Goal: Task Accomplishment & Management: Complete application form

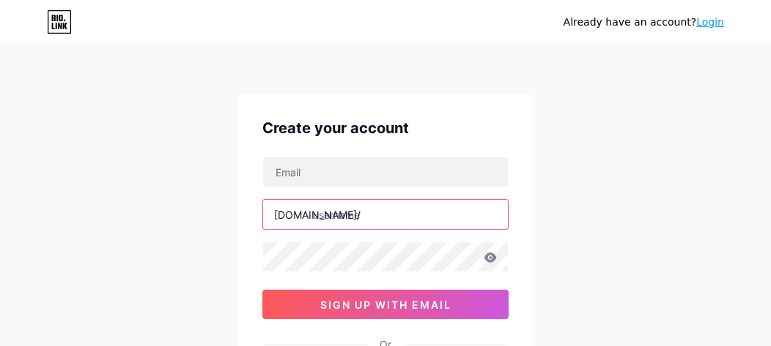
click at [378, 219] on input "text" at bounding box center [385, 214] width 245 height 29
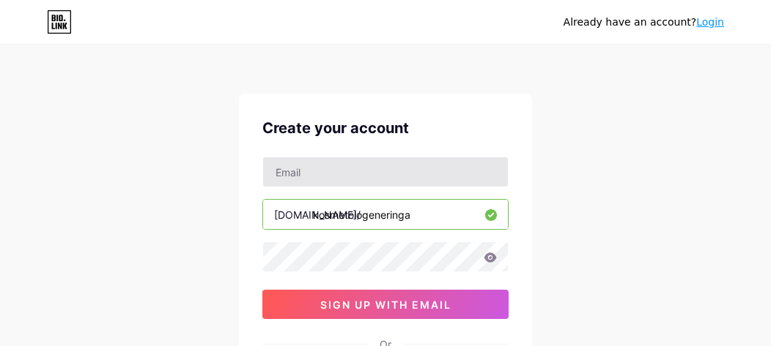
type input "kosmetologeneringa"
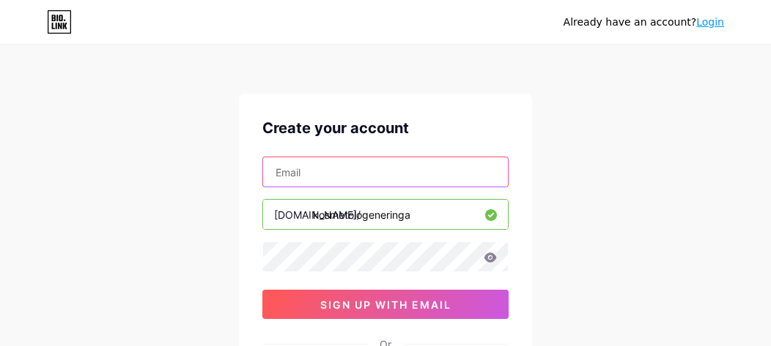
click at [369, 174] on input "text" at bounding box center [385, 171] width 245 height 29
type input "[EMAIL_ADDRESS][DOMAIN_NAME]"
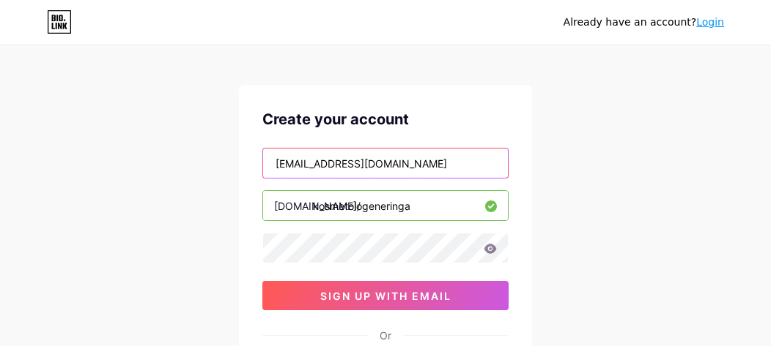
scroll to position [9, 0]
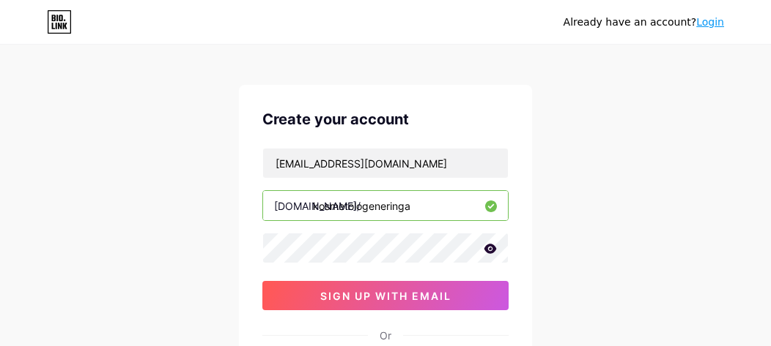
click at [494, 249] on icon at bounding box center [490, 249] width 12 height 10
click at [611, 163] on div "Already have an account? Login Create your account [EMAIL_ADDRESS][DOMAIN_NAME]…" at bounding box center [385, 271] width 771 height 560
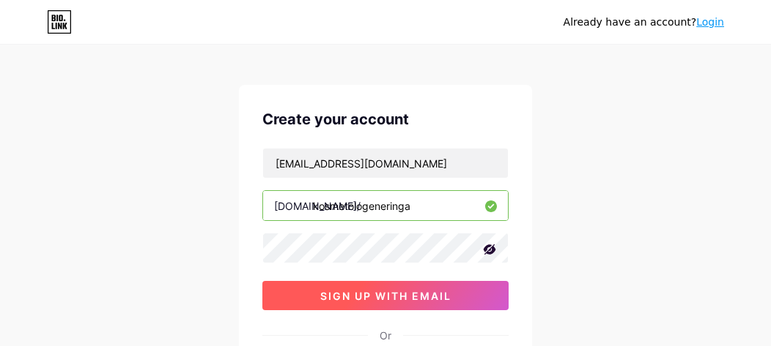
click at [388, 298] on span "sign up with email" at bounding box center [385, 296] width 131 height 12
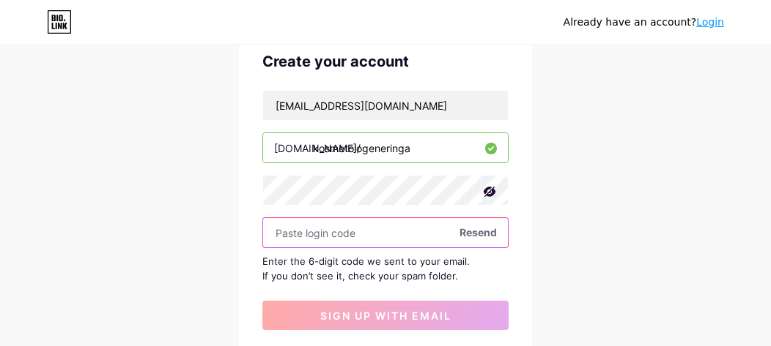
scroll to position [67, 0]
click at [337, 232] on input "text" at bounding box center [385, 232] width 245 height 29
paste input "340522"
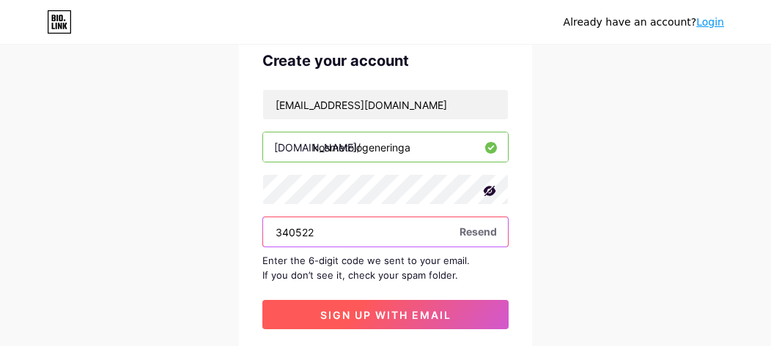
type input "340522"
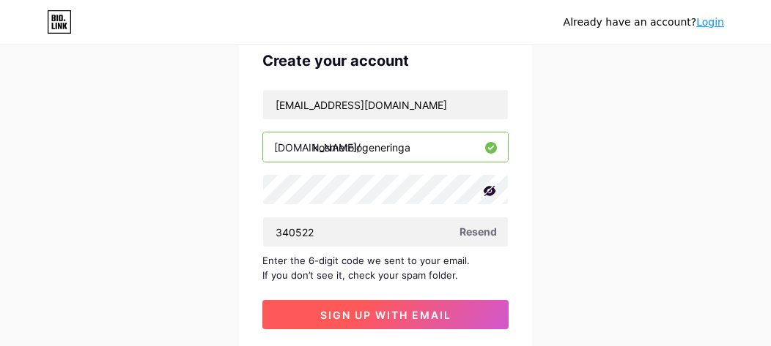
click at [365, 313] on span "sign up with email" at bounding box center [385, 315] width 131 height 12
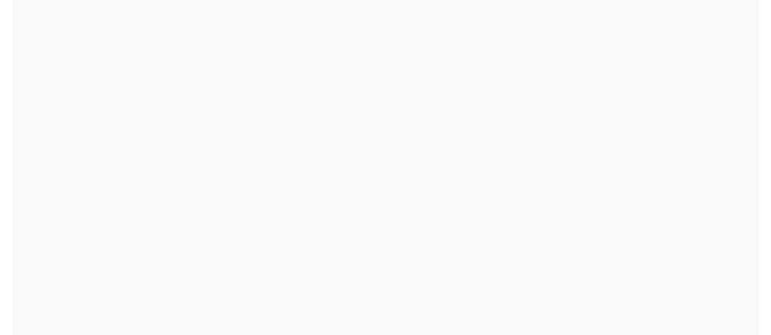
scroll to position [0, 0]
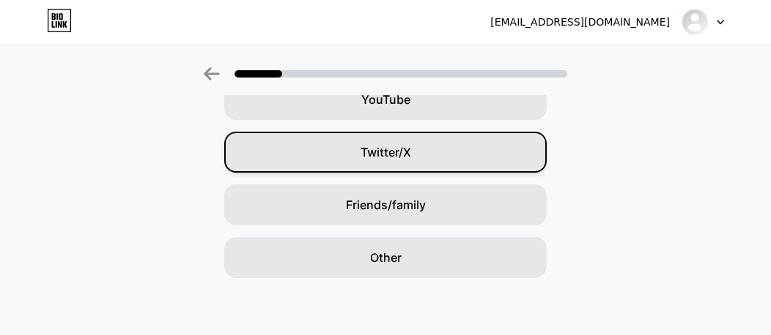
scroll to position [294, 0]
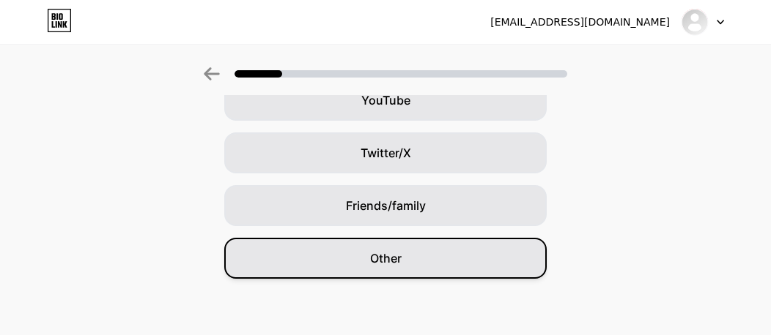
click at [388, 260] on span "Other" at bounding box center [385, 259] width 31 height 18
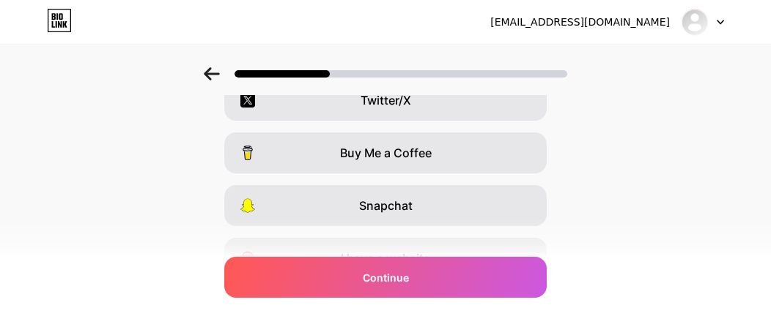
scroll to position [0, 0]
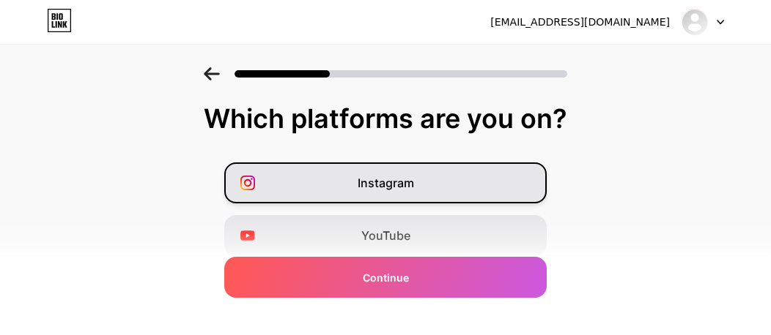
click at [389, 185] on span "Instagram" at bounding box center [385, 183] width 56 height 18
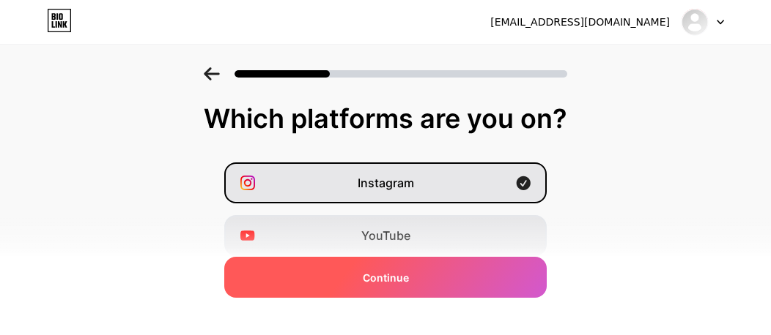
click at [385, 290] on div "Continue" at bounding box center [385, 277] width 322 height 41
